Goal: Transaction & Acquisition: Book appointment/travel/reservation

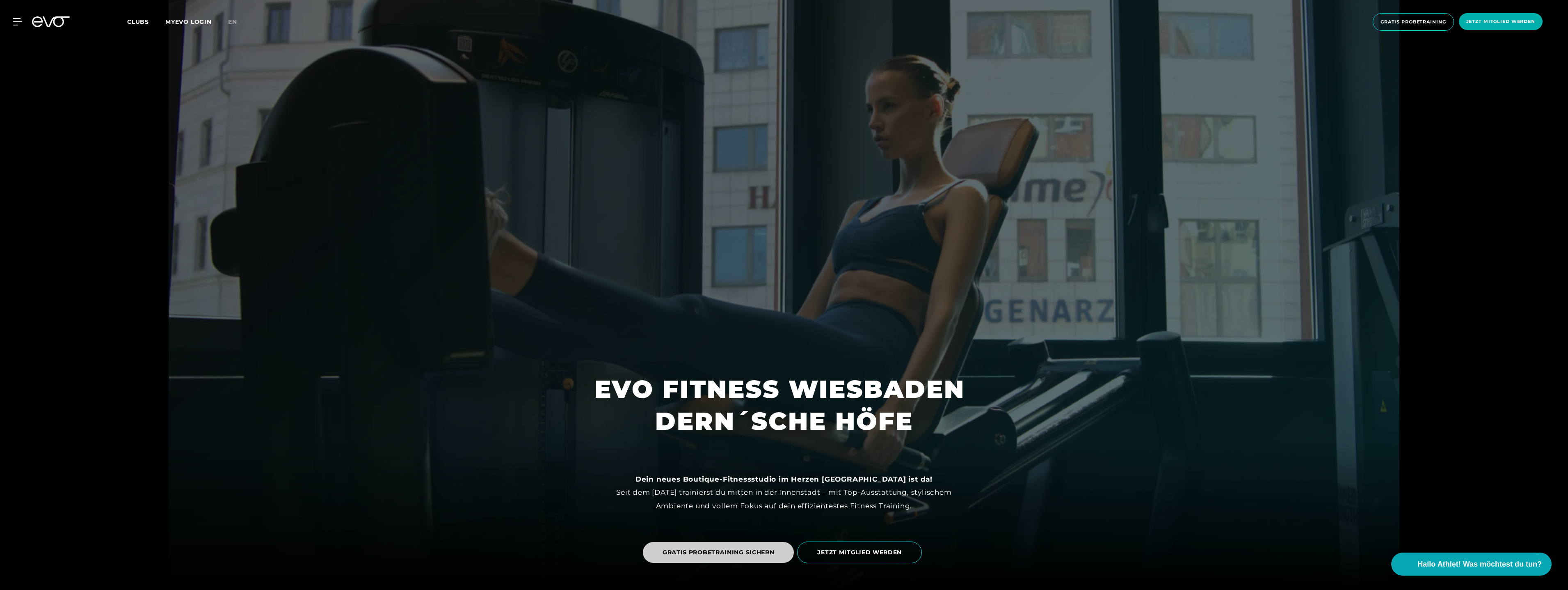
click at [754, 549] on span "GRATIS PROBETRAINING SICHERN" at bounding box center [718, 552] width 112 height 9
click at [744, 550] on span "GRATIS PROBETRAINING SICHERN" at bounding box center [718, 552] width 112 height 9
click at [1399, 18] on span "Gratis Probetraining" at bounding box center [1413, 21] width 66 height 7
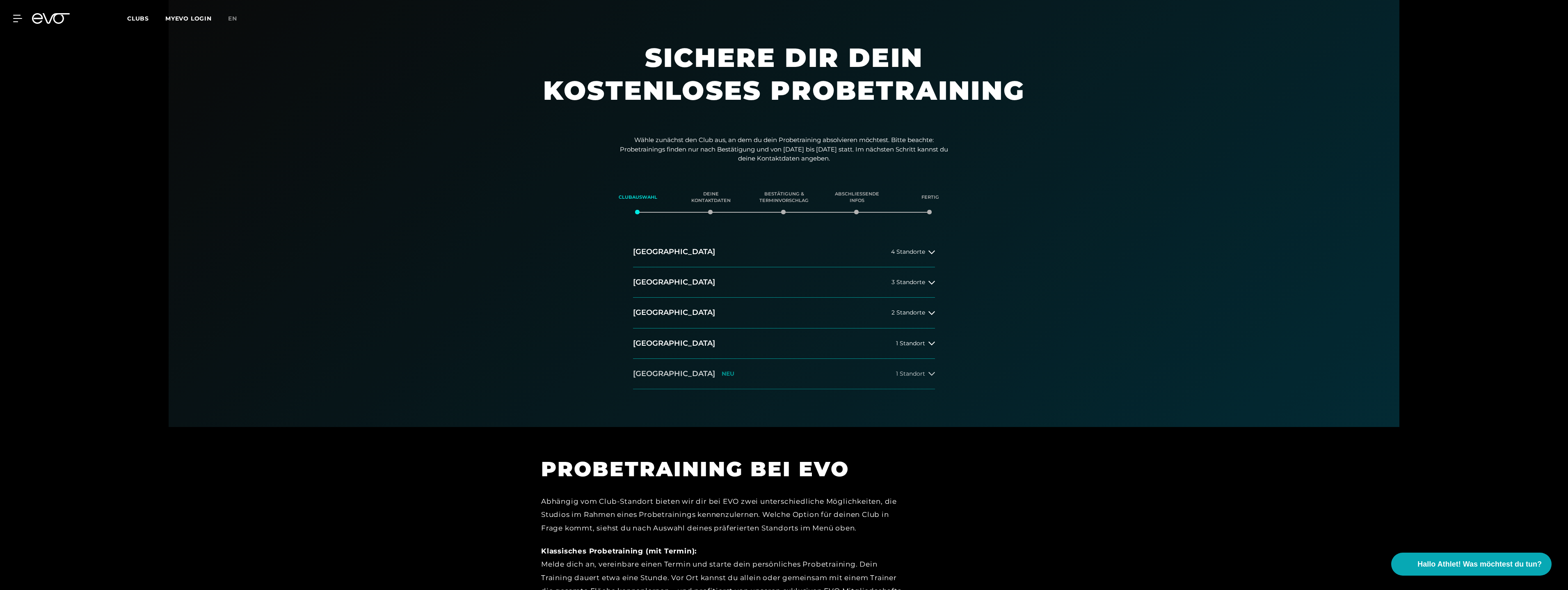
click at [768, 371] on button "[GEOGRAPHIC_DATA] NEU 1 Standort" at bounding box center [784, 374] width 302 height 30
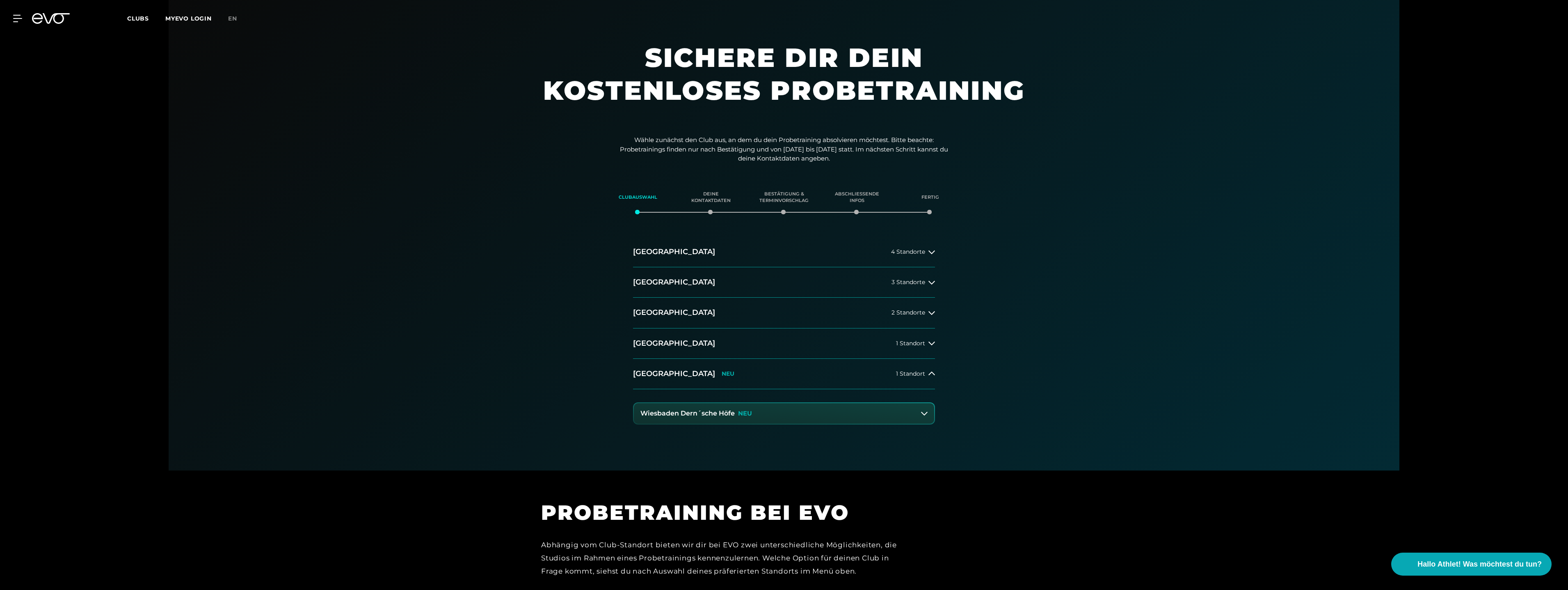
click at [771, 410] on button "Wiesbaden Dern´sche Höfe NEU" at bounding box center [783, 413] width 300 height 21
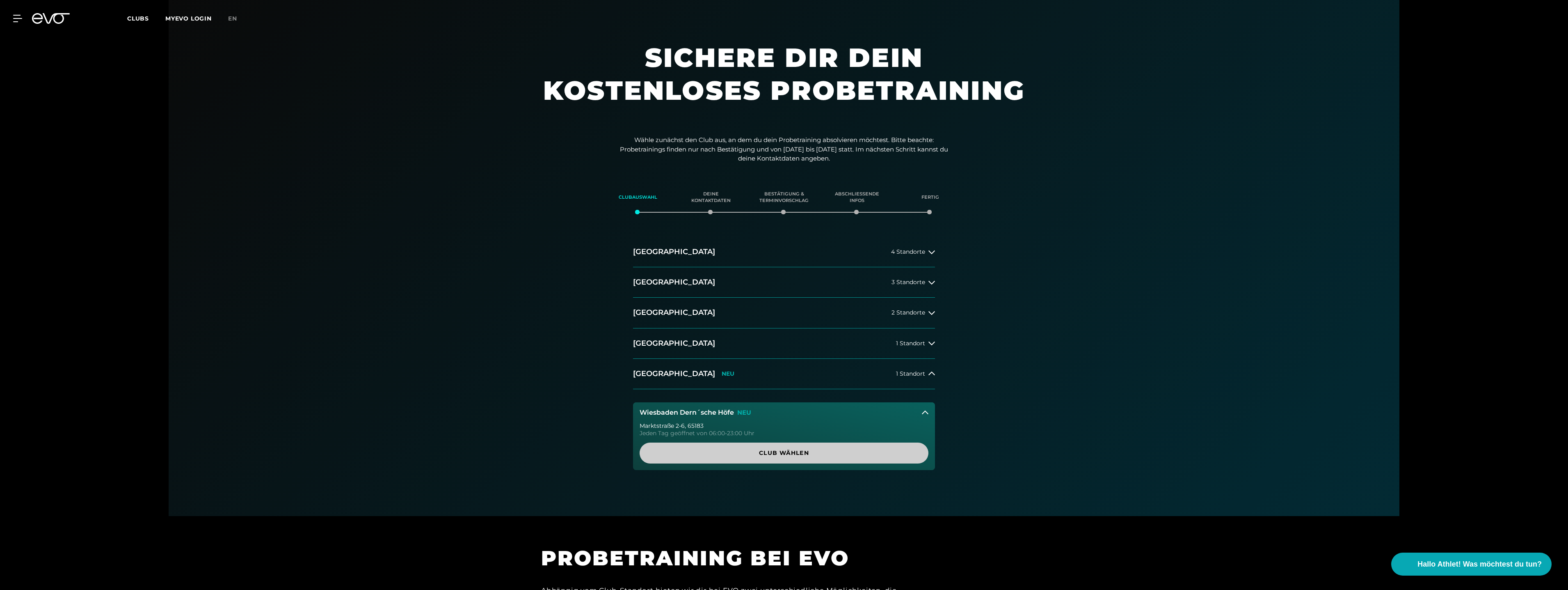
click at [790, 454] on span "Club wählen" at bounding box center [784, 453] width 250 height 9
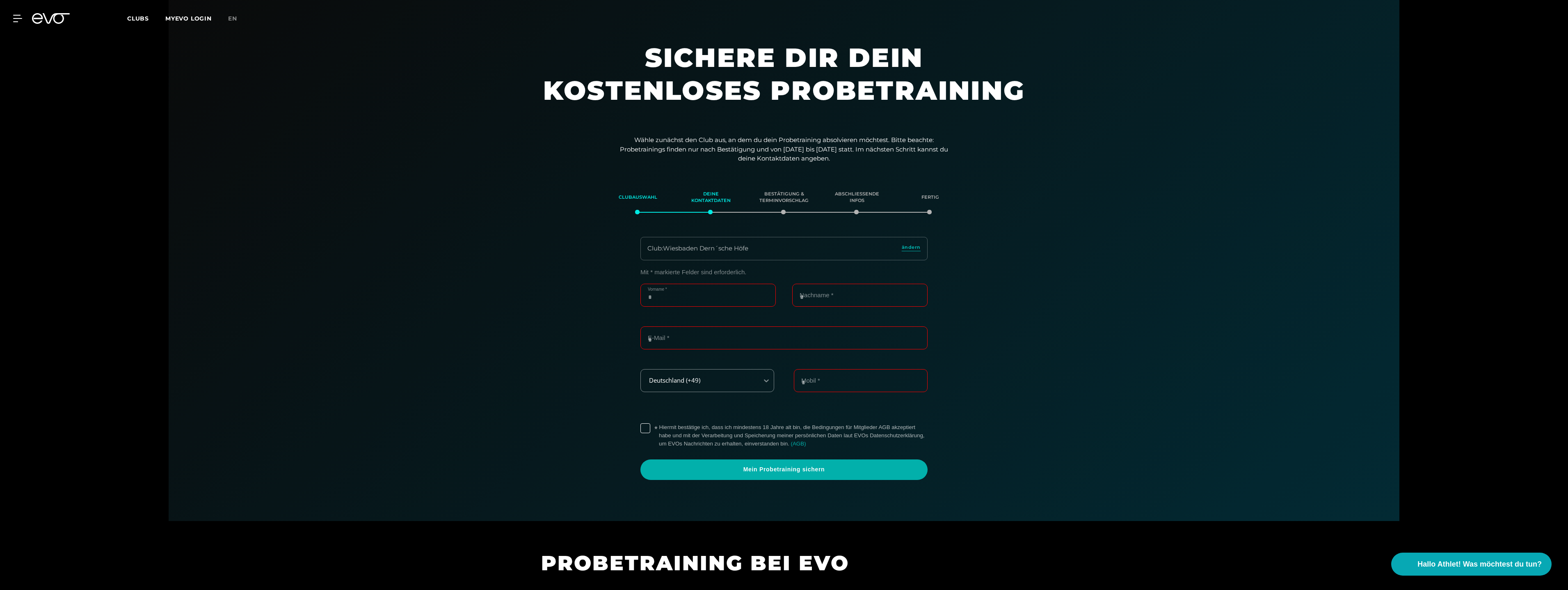
click at [674, 294] on input "Vorname *" at bounding box center [708, 295] width 135 height 23
type input "********"
type input "******"
type input "**********"
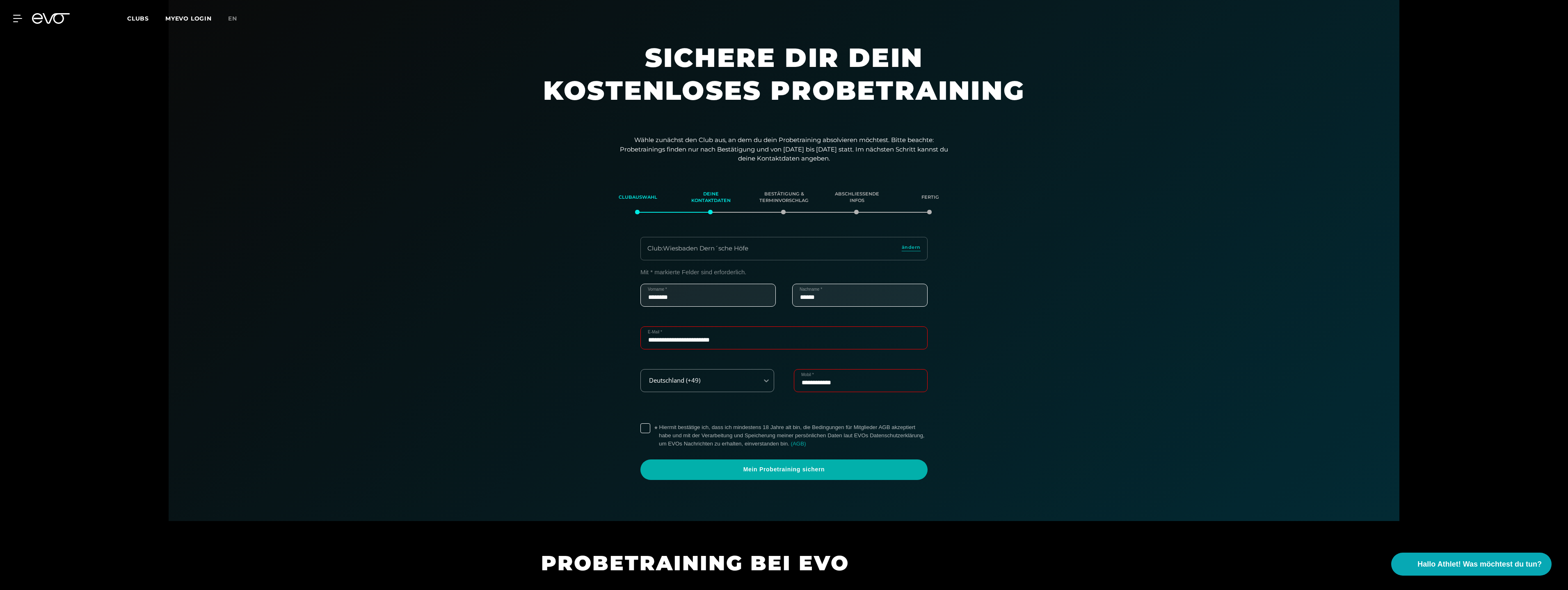
click at [699, 436] on label "* Hiermit bestätige ich, dass ich mindestens 18 Jahre alt bin, die Bedingungen …" at bounding box center [793, 435] width 268 height 24
click at [822, 471] on span "Mein Probetraining sichern" at bounding box center [783, 469] width 248 height 8
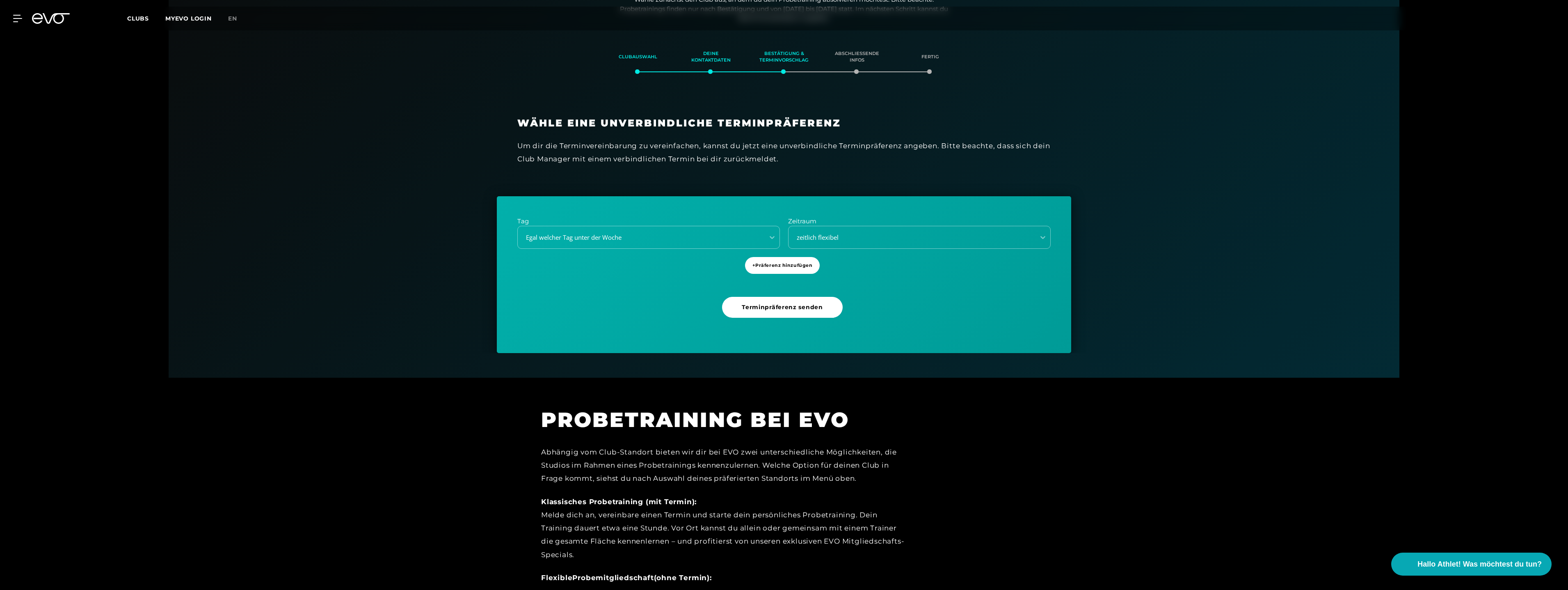
scroll to position [141, 0]
click at [875, 231] on div "zeitlich flexibel" at bounding box center [911, 237] width 247 height 11
click at [877, 234] on div "zeitlich flexibel" at bounding box center [909, 237] width 240 height 10
click at [601, 238] on div "Egal welcher Tag unter der Woche" at bounding box center [639, 237] width 240 height 10
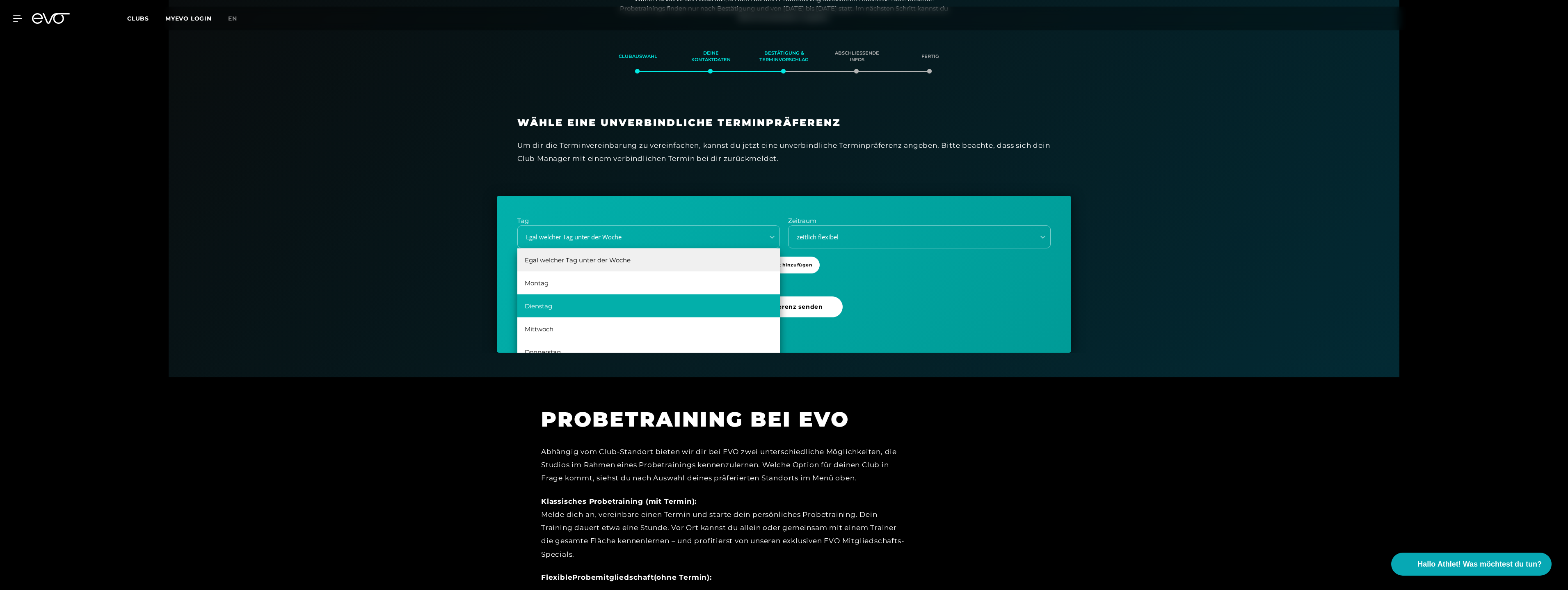
scroll to position [15, 0]
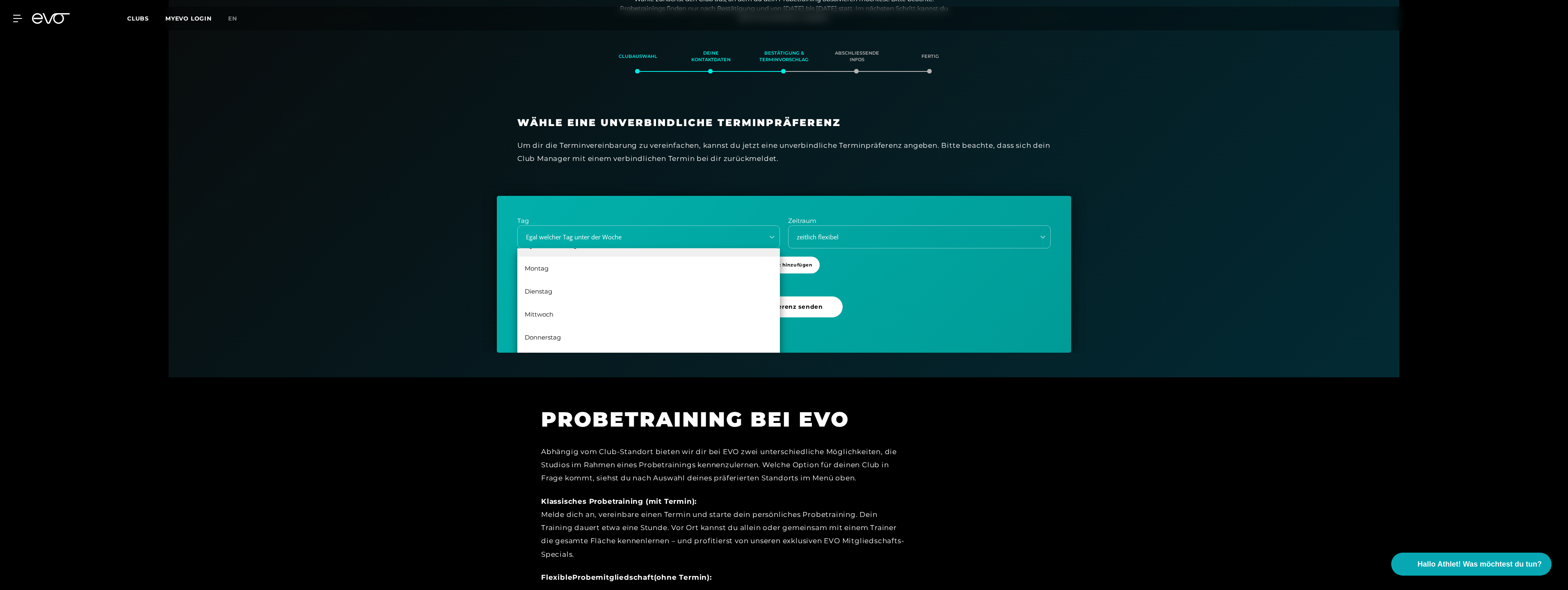
click at [1038, 340] on div "Tag [DATE], 4 of 6. 6 results available. Use Up and Down to choose options, pre…" at bounding box center [784, 273] width 575 height 156
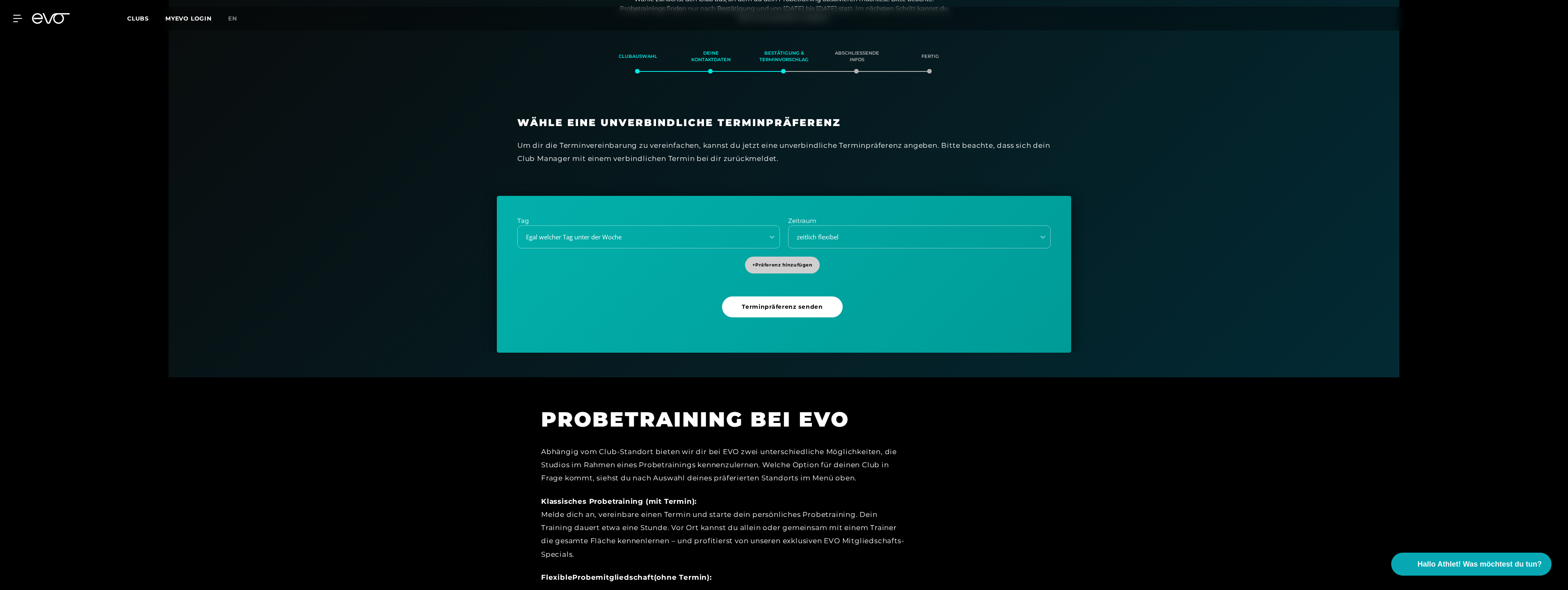
click at [774, 260] on span "+ Präferenz hinzufügen" at bounding box center [782, 265] width 75 height 17
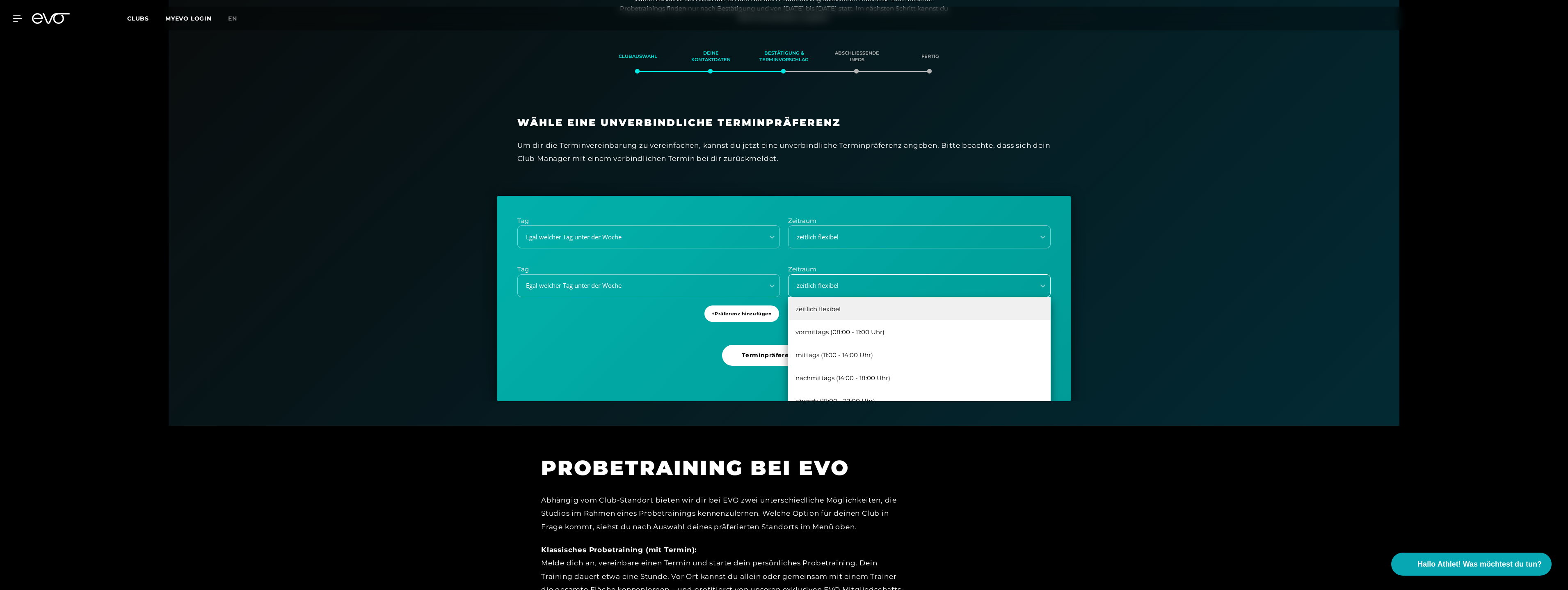
click at [900, 292] on div "zeitlich flexibel" at bounding box center [919, 286] width 262 height 23
drag, startPoint x: 1133, startPoint y: 295, endPoint x: 1052, endPoint y: 272, distance: 84.2
click at [1133, 295] on div "Clubauswahl Deine Kontaktdaten Bestätigung & Terminvorschlag Abschließende Info…" at bounding box center [784, 218] width 1231 height 367
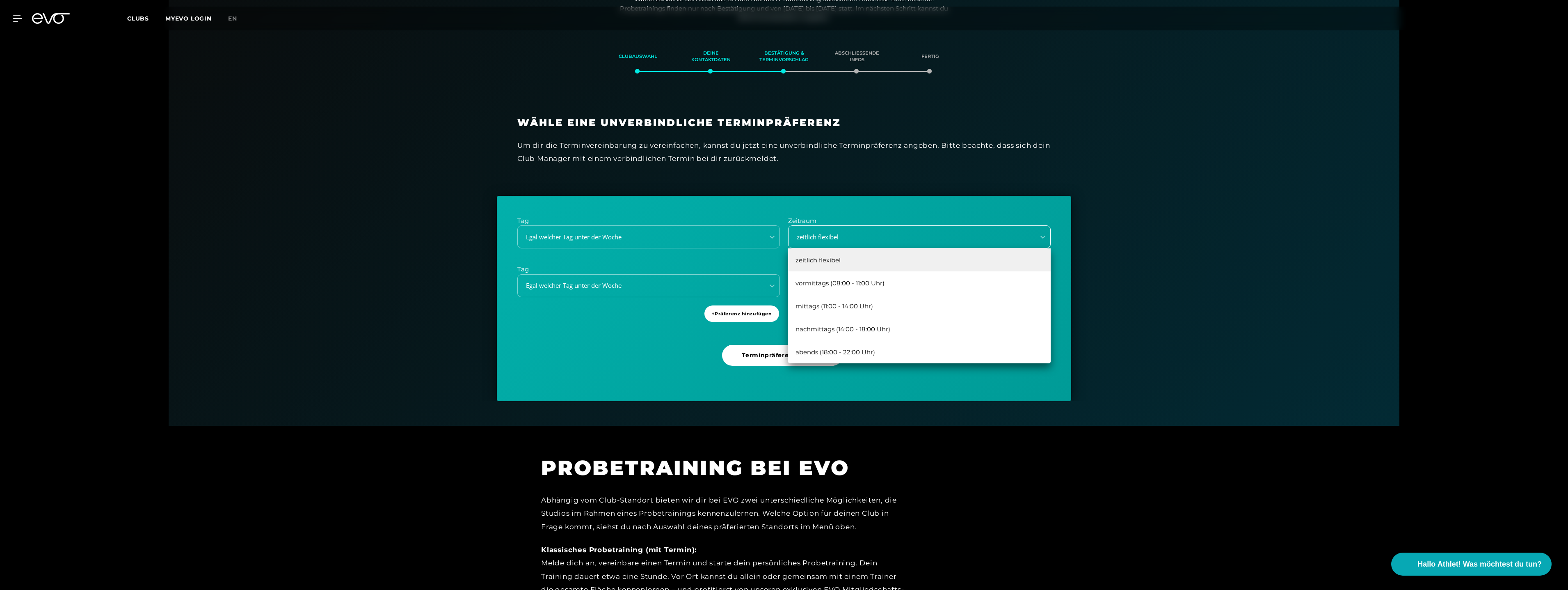
click at [950, 234] on div "zeitlich flexibel" at bounding box center [909, 237] width 240 height 10
click at [1124, 301] on div "Clubauswahl Deine Kontaktdaten Bestätigung & Terminvorschlag Abschließende Info…" at bounding box center [784, 218] width 1231 height 367
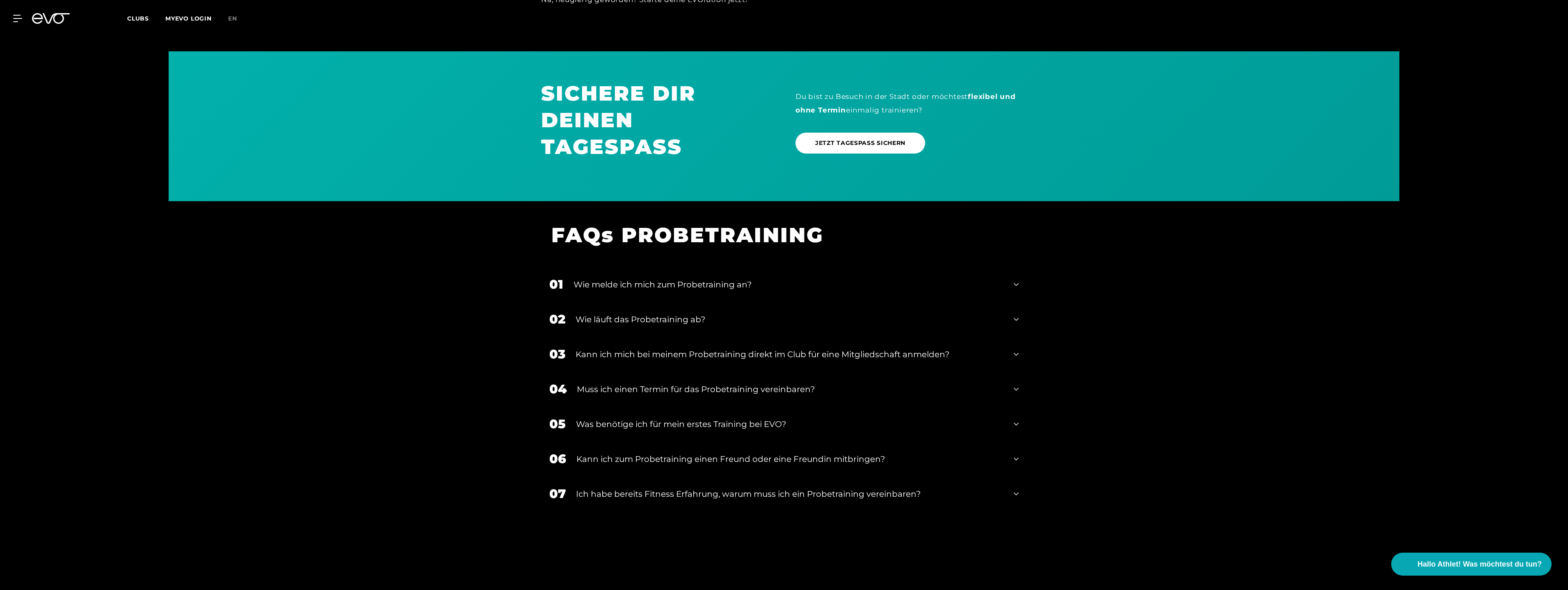
scroll to position [887, 0]
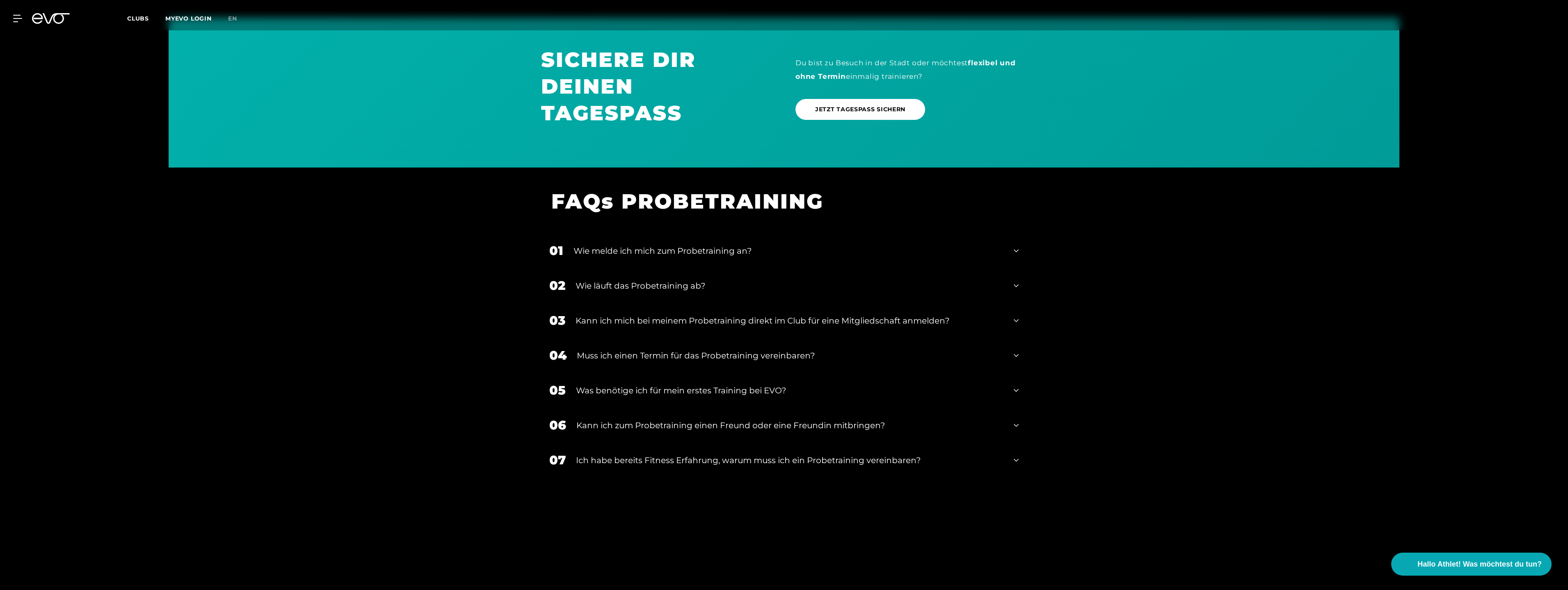
click at [1018, 356] on icon at bounding box center [1016, 356] width 5 height 10
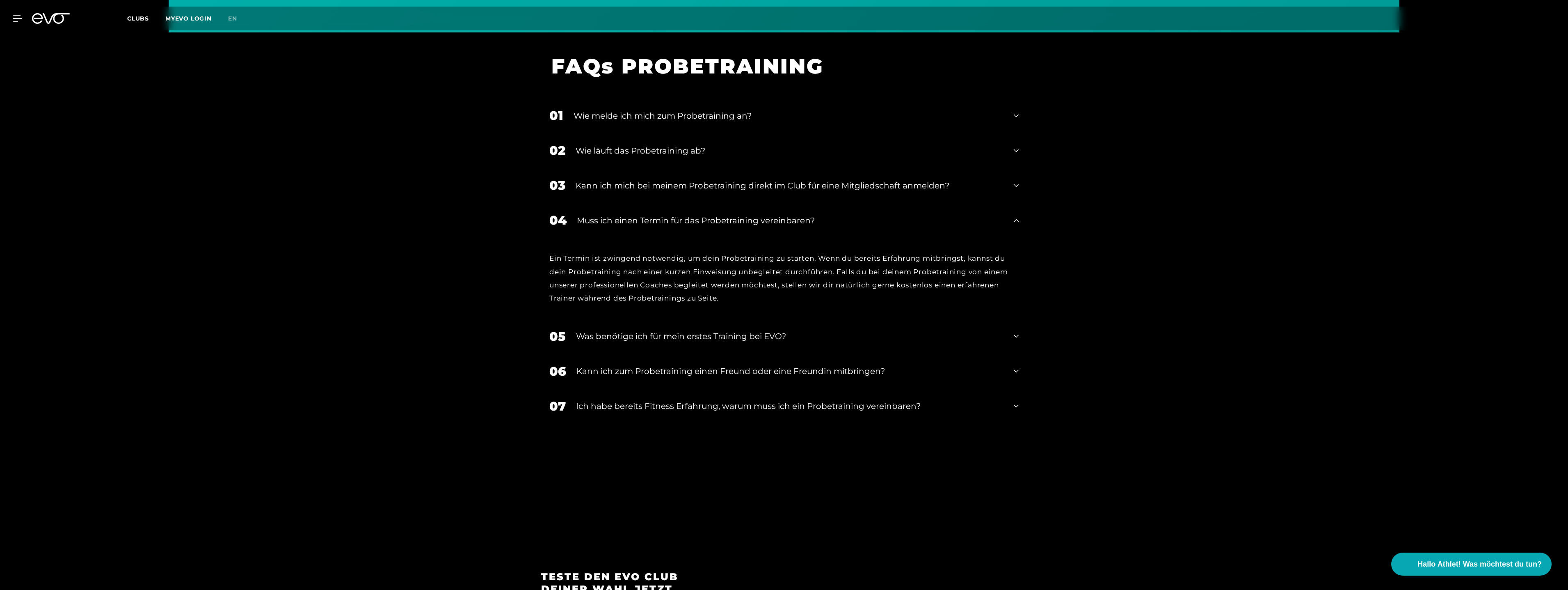
scroll to position [1034, 0]
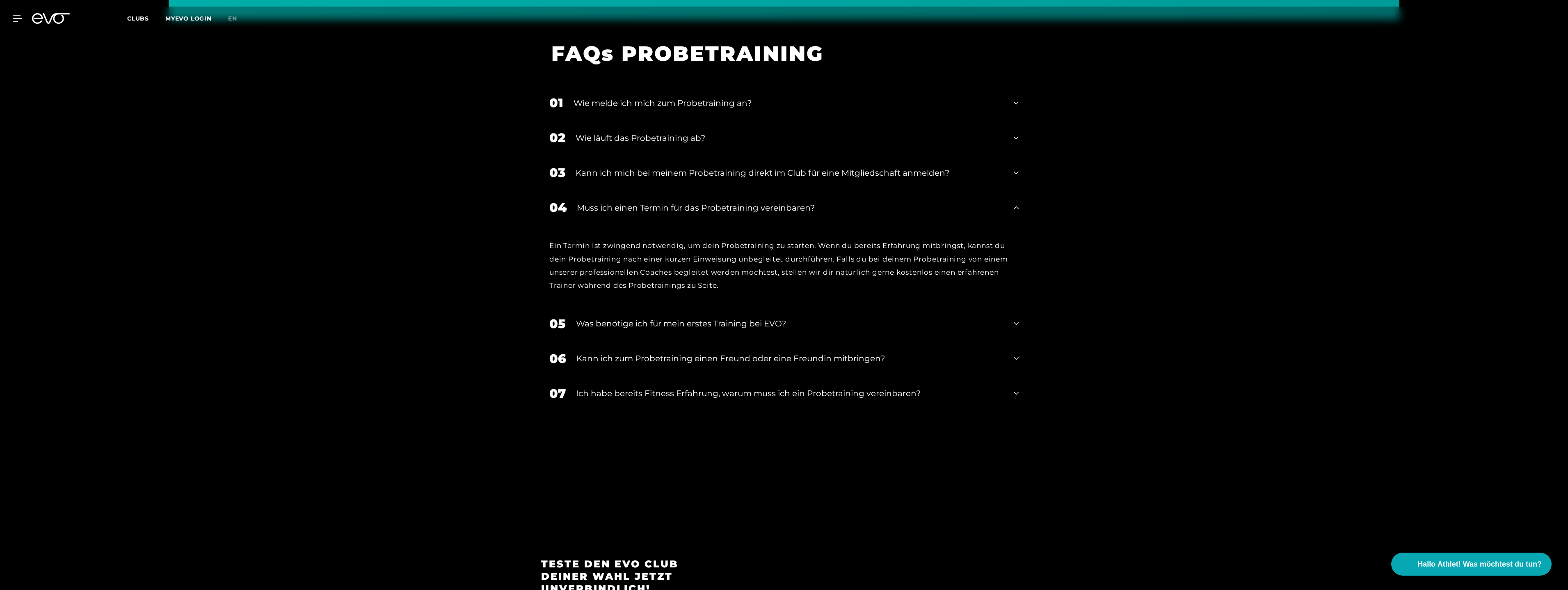
click at [831, 392] on div "Ich habe bereits Fitness Erfahrung, warum muss ich ein Probetraining vereinbare…" at bounding box center [789, 393] width 427 height 12
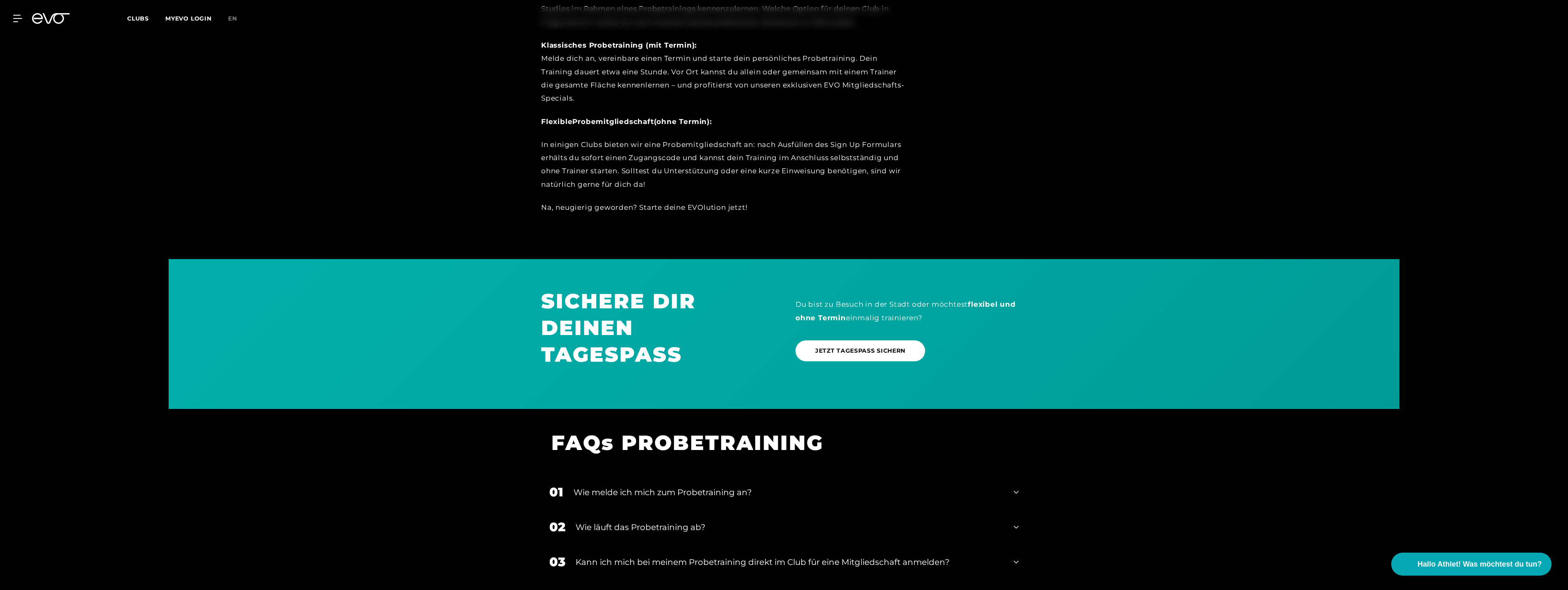
scroll to position [640, 0]
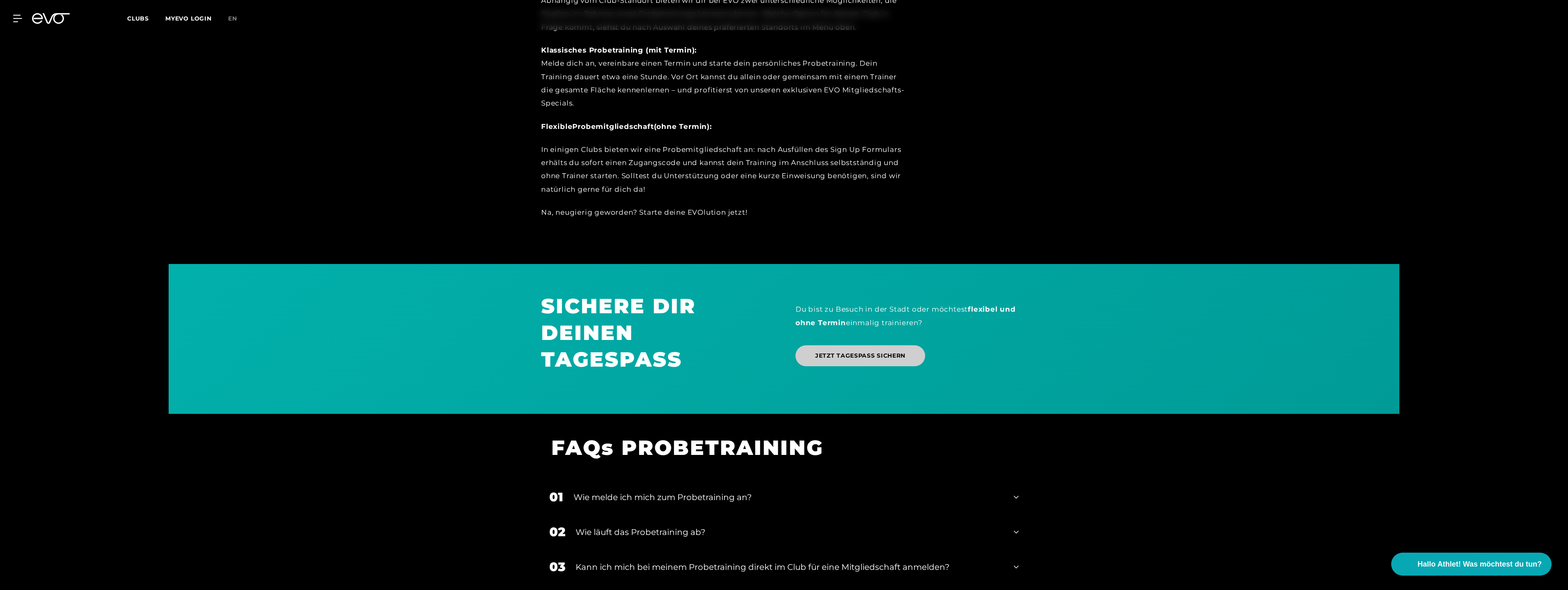
click at [884, 359] on span "JETZT TAGESPASS SICHERN" at bounding box center [860, 356] width 90 height 9
